Goal: Task Accomplishment & Management: Use online tool/utility

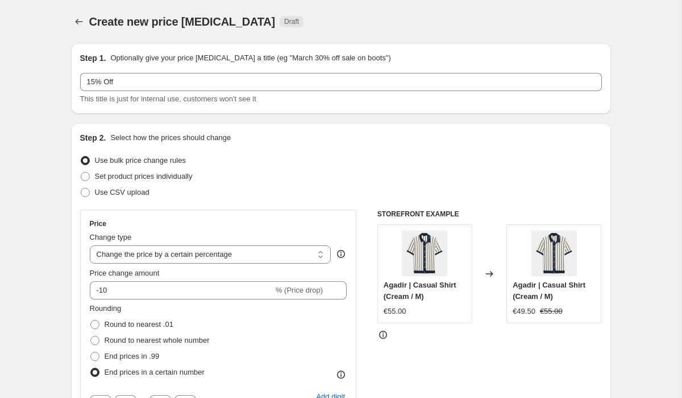
select select "percentage"
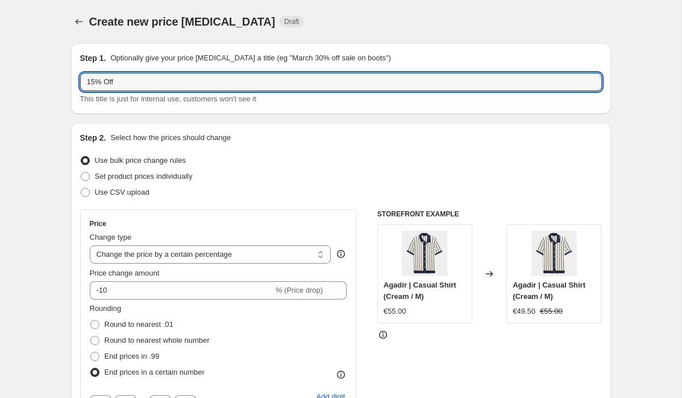
drag, startPoint x: 94, startPoint y: 80, endPoint x: 62, endPoint y: 80, distance: 31.8
type input "20% Off"
click at [206, 47] on div "Step 1. Optionally give your price [MEDICAL_DATA] a title (eg "March 30% off sa…" at bounding box center [341, 78] width 540 height 71
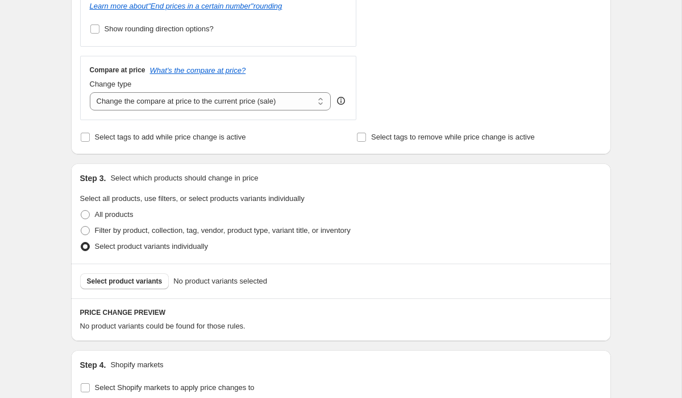
scroll to position [435, 0]
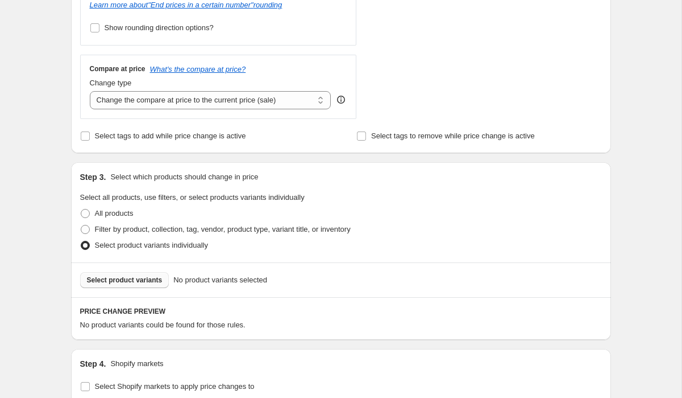
click at [149, 276] on span "Select product variants" at bounding box center [125, 279] width 76 height 9
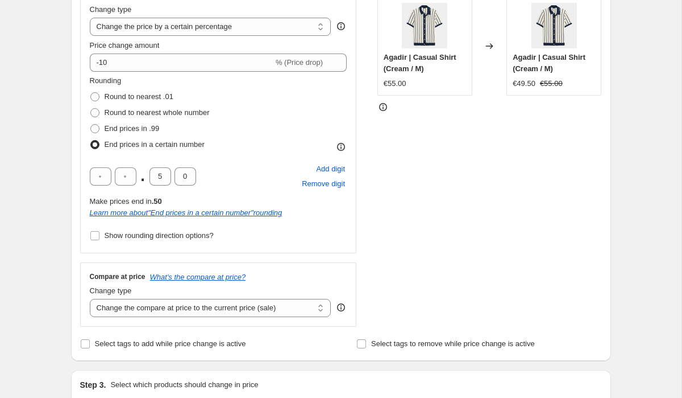
scroll to position [0, 0]
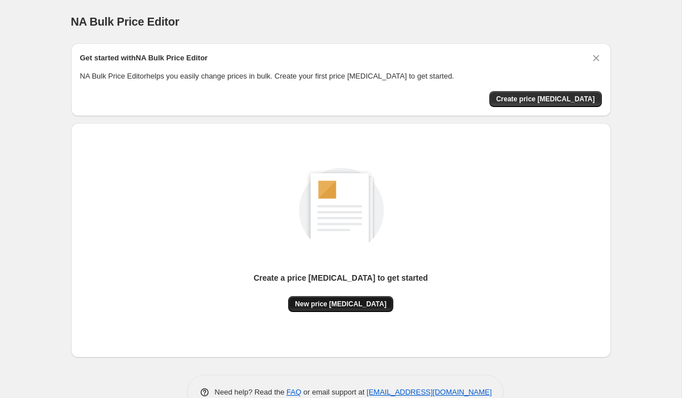
click at [362, 301] on span "New price change job" at bounding box center [341, 303] width 92 height 9
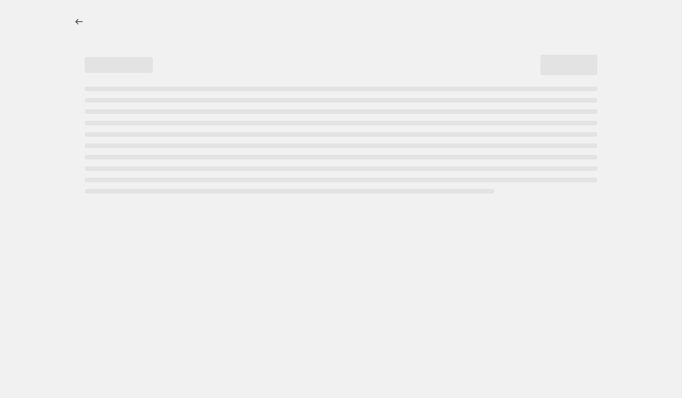
select select "percentage"
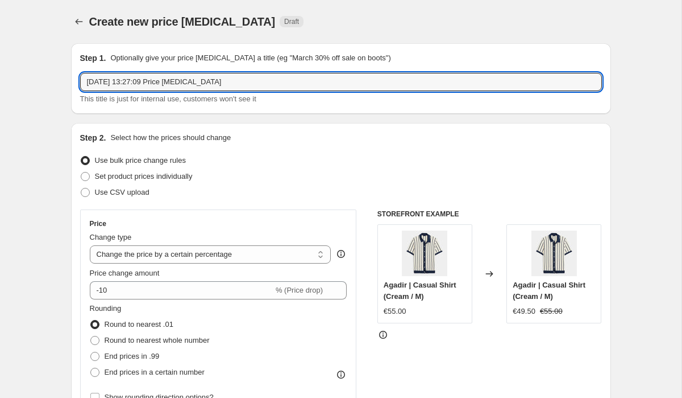
drag, startPoint x: 244, startPoint y: 84, endPoint x: 73, endPoint y: 82, distance: 171.2
click at [73, 82] on div "Step 1. Optionally give your price change job a title (eg "March 30% off sale o…" at bounding box center [341, 78] width 540 height 71
type input "50% Off"
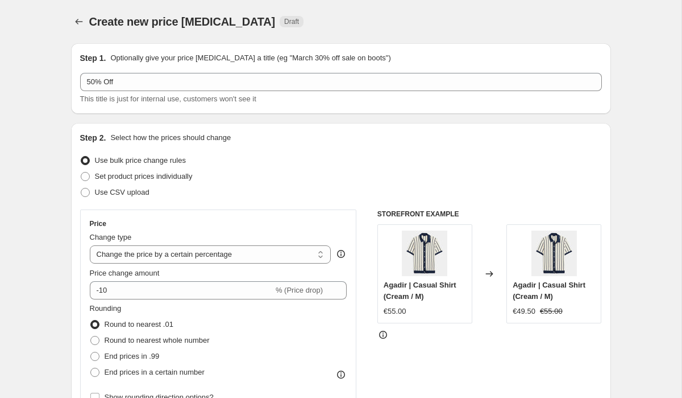
click at [122, 113] on div "Step 1. Optionally give your price change job a title (eg "March 30% off sale o…" at bounding box center [341, 78] width 540 height 71
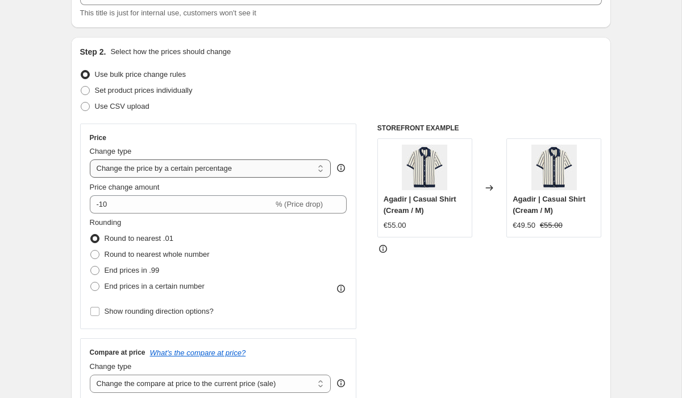
scroll to position [92, 0]
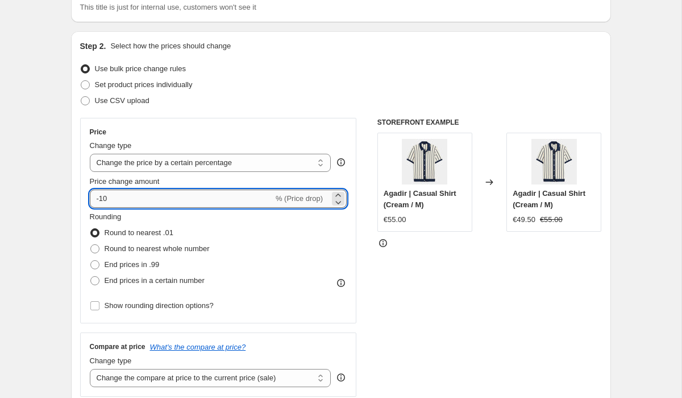
click at [175, 195] on input "-10" at bounding box center [182, 198] width 184 height 18
type input "-1"
type input "-50"
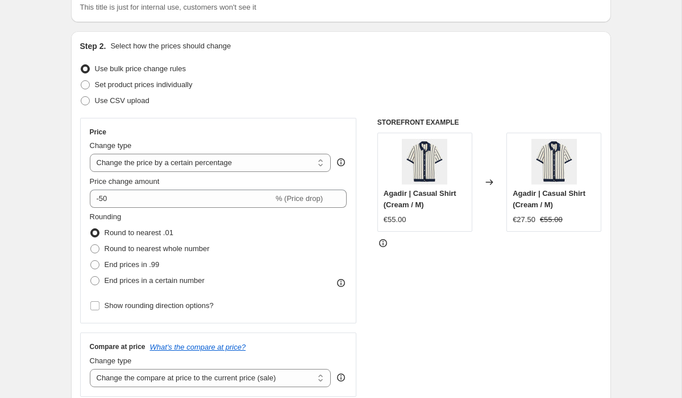
click at [196, 183] on div "Price change amount" at bounding box center [219, 181] width 258 height 11
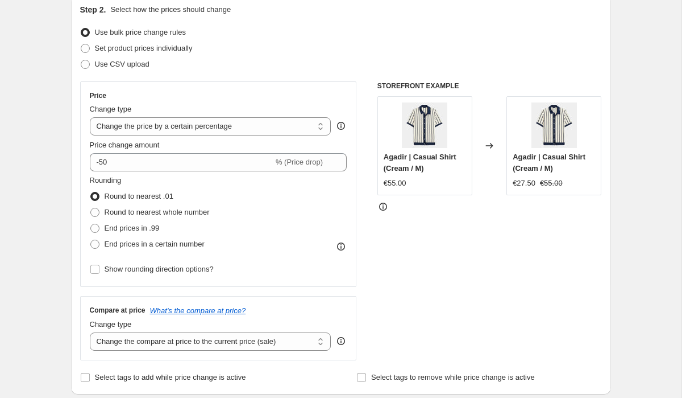
scroll to position [134, 0]
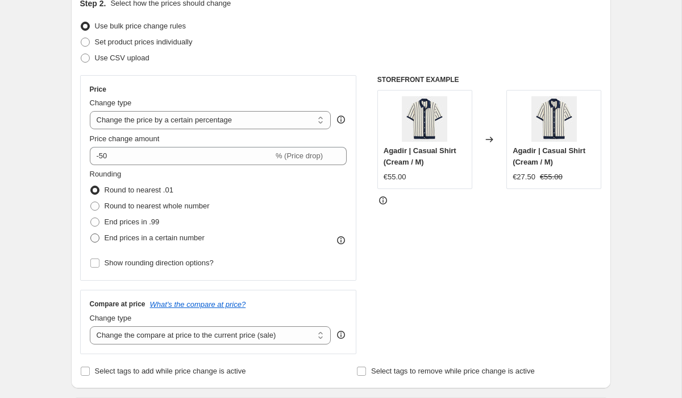
click at [152, 232] on label "End prices in a certain number" at bounding box center [147, 238] width 115 height 16
click at [91, 233] on input "End prices in a certain number" at bounding box center [90, 233] width 1 height 1
radio input "true"
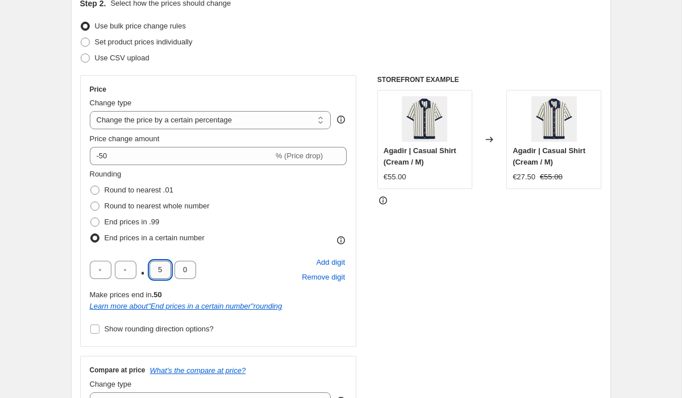
click at [165, 267] on input "5" at bounding box center [161, 269] width 22 height 18
type input "9"
type input "5"
click at [210, 256] on div ". 9 5 Add digit Remove digit" at bounding box center [219, 270] width 258 height 30
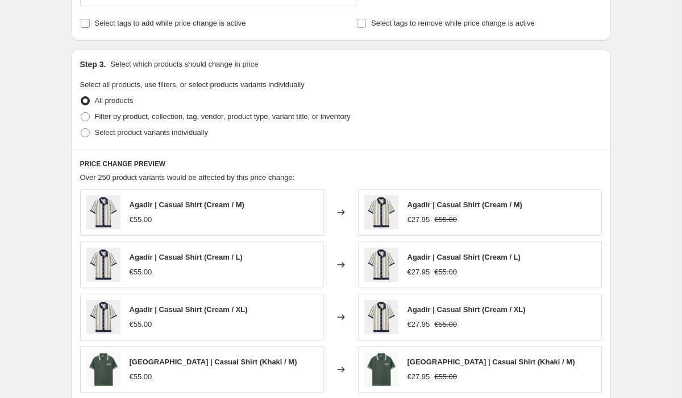
scroll to position [562, 0]
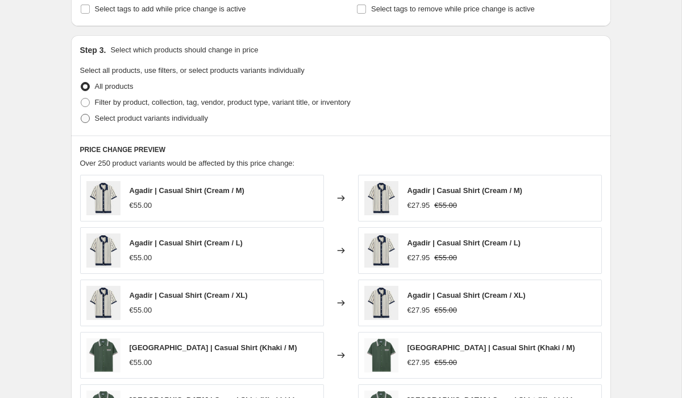
click at [125, 119] on span "Select product variants individually" at bounding box center [151, 118] width 113 height 9
click at [81, 114] on input "Select product variants individually" at bounding box center [81, 114] width 1 height 1
radio input "true"
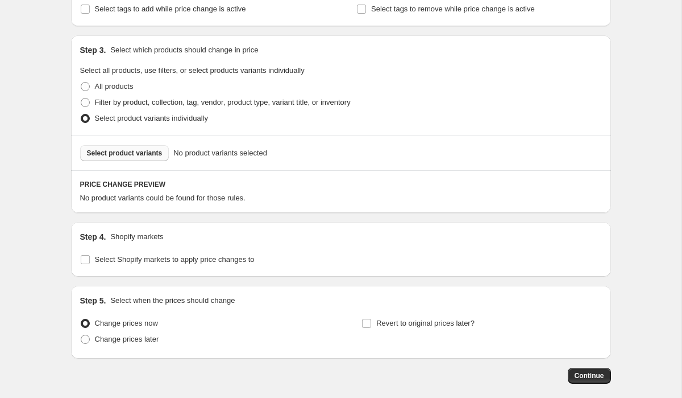
click at [133, 152] on span "Select product variants" at bounding box center [125, 152] width 76 height 9
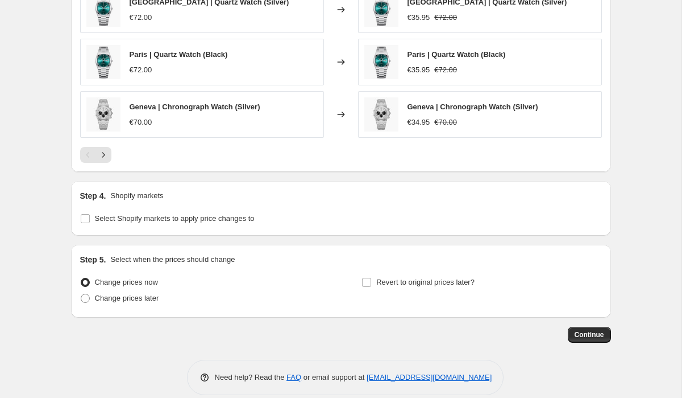
scroll to position [904, 0]
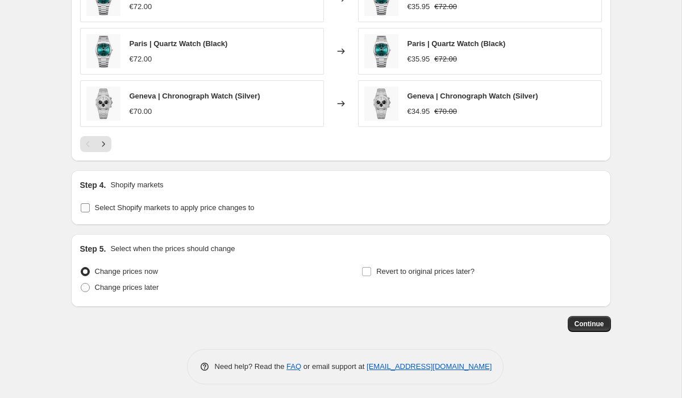
click at [164, 206] on span "Select Shopify markets to apply price changes to" at bounding box center [175, 207] width 160 height 9
click at [90, 206] on input "Select Shopify markets to apply price changes to" at bounding box center [85, 207] width 9 height 9
checkbox input "true"
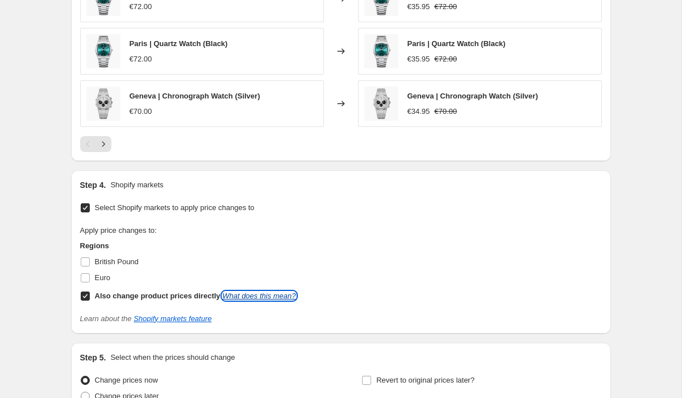
click at [246, 293] on link "What does this mean?" at bounding box center [258, 295] width 73 height 9
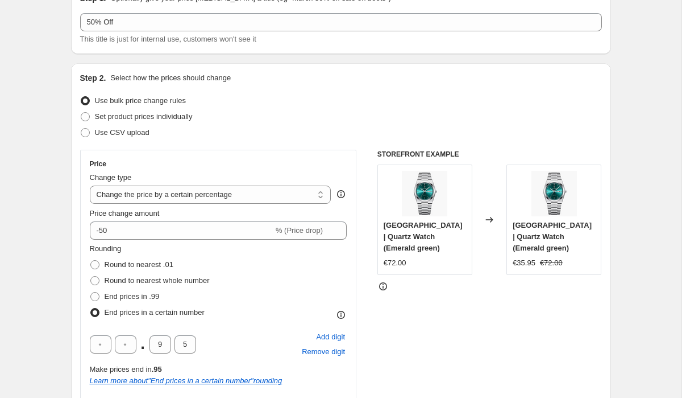
scroll to position [0, 0]
